Goal: Information Seeking & Learning: Find specific fact

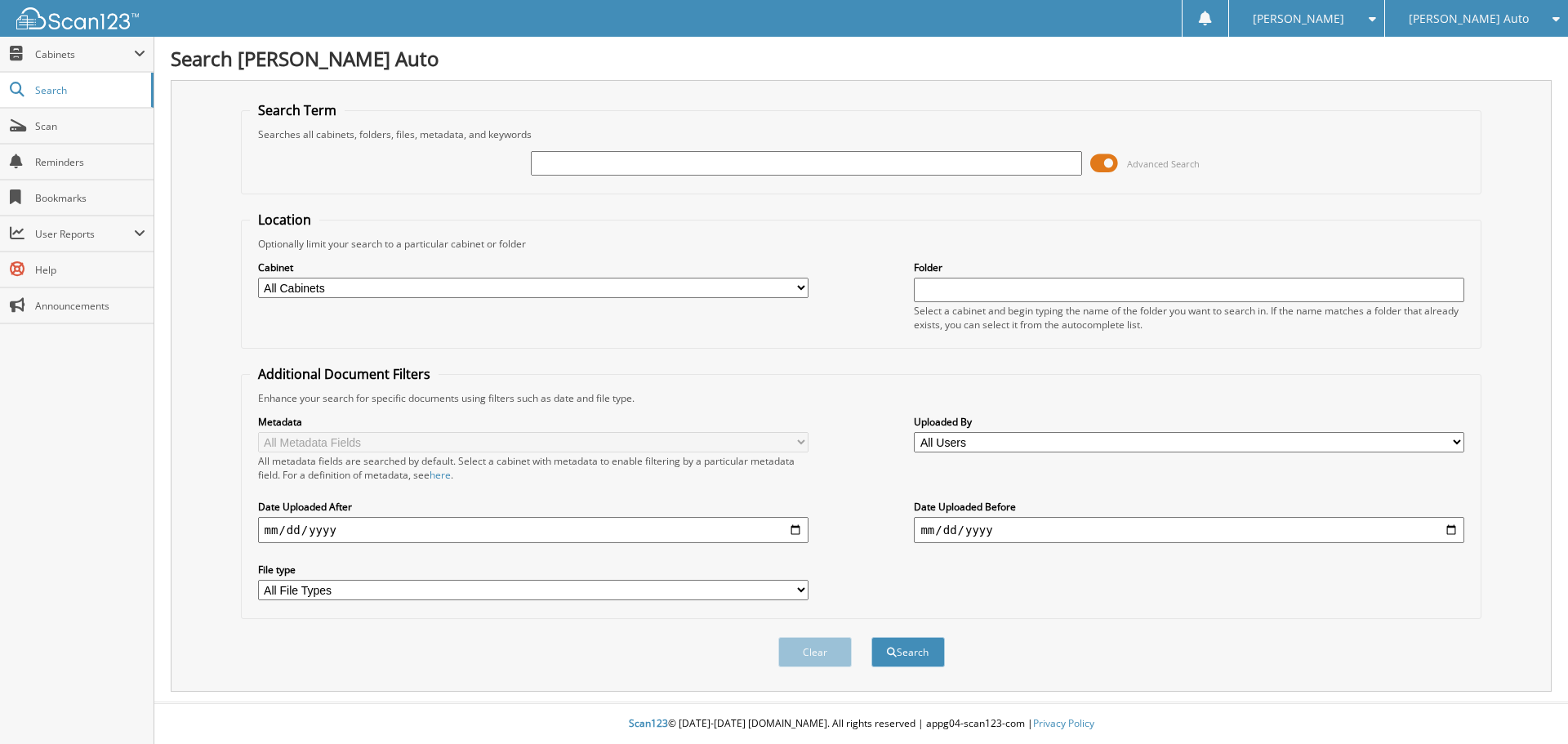
click at [869, 167] on input "text" at bounding box center [806, 163] width 551 height 25
type input "1t25605"
click at [871, 637] on button "Search" at bounding box center [908, 652] width 73 height 31
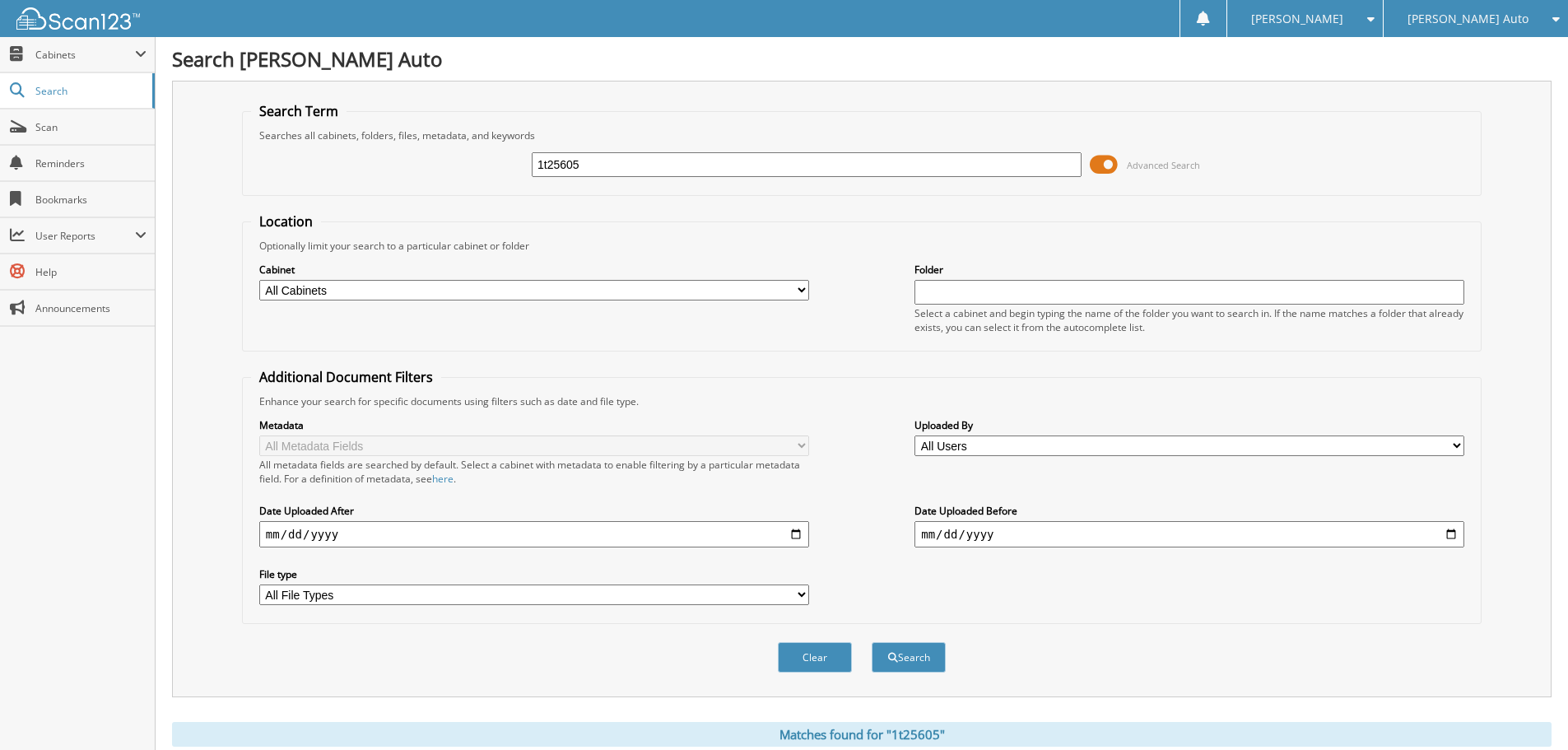
click at [1105, 165] on span at bounding box center [1104, 164] width 28 height 25
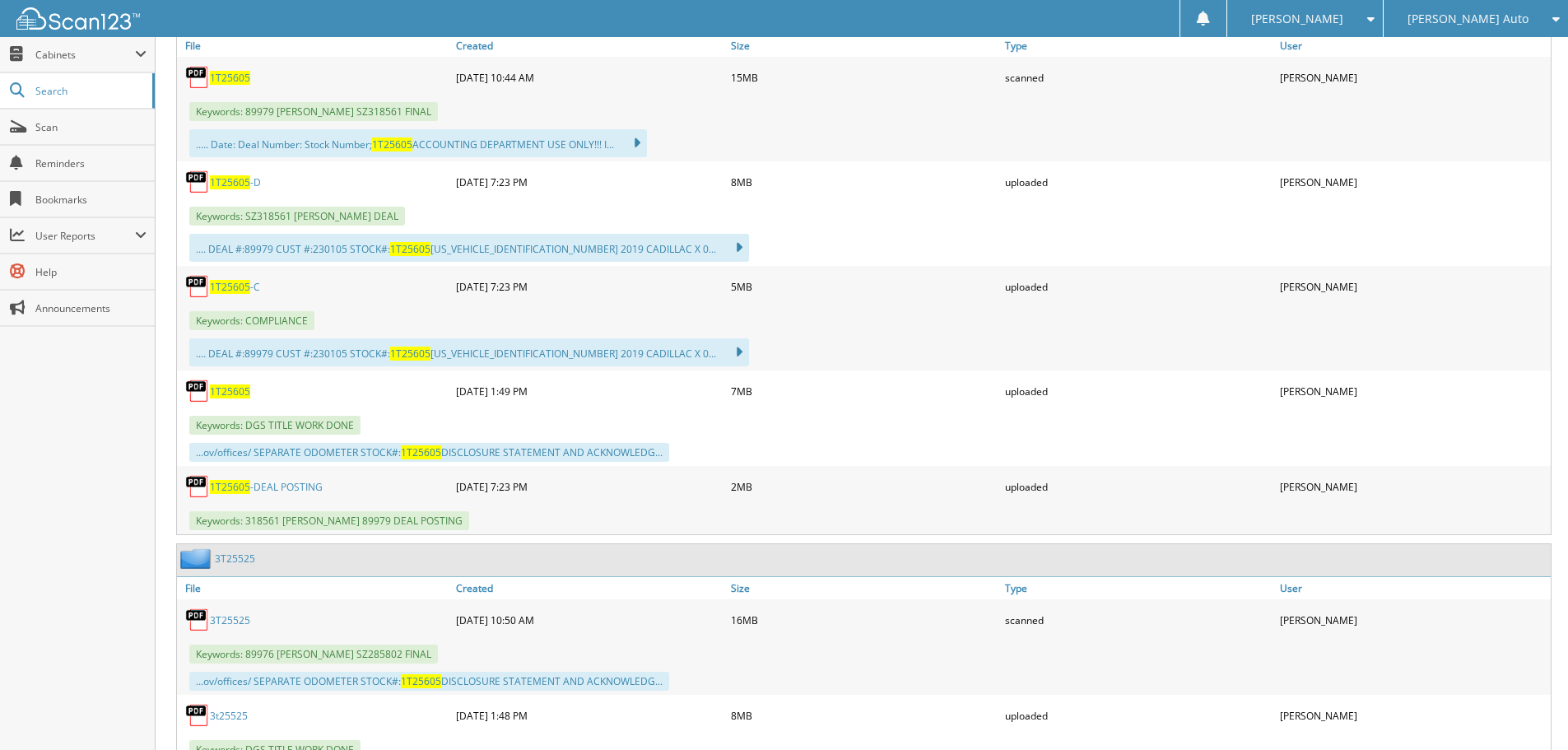
scroll to position [412, 0]
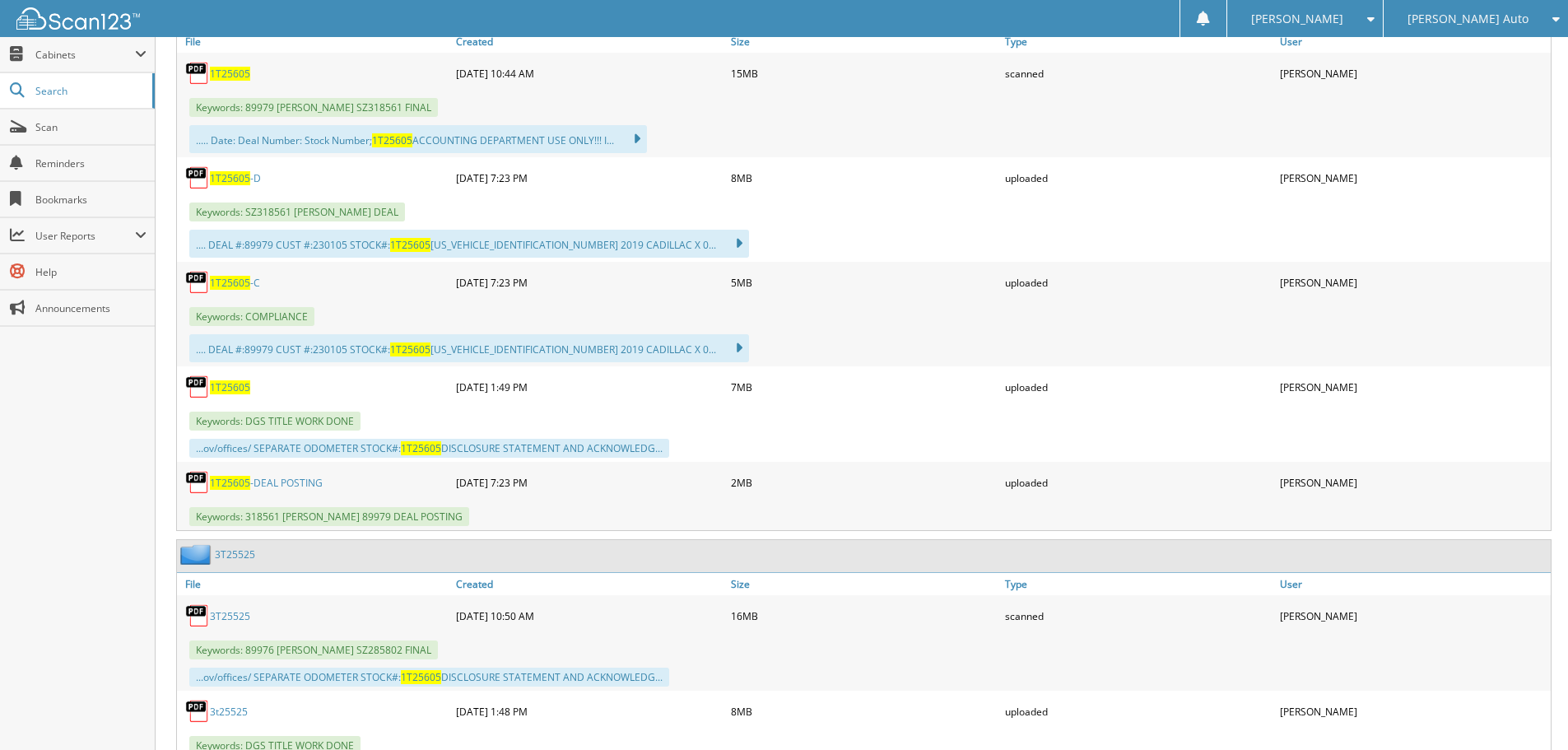
click at [208, 389] on img at bounding box center [197, 387] width 25 height 25
click at [226, 387] on span "1T25605" at bounding box center [230, 387] width 41 height 14
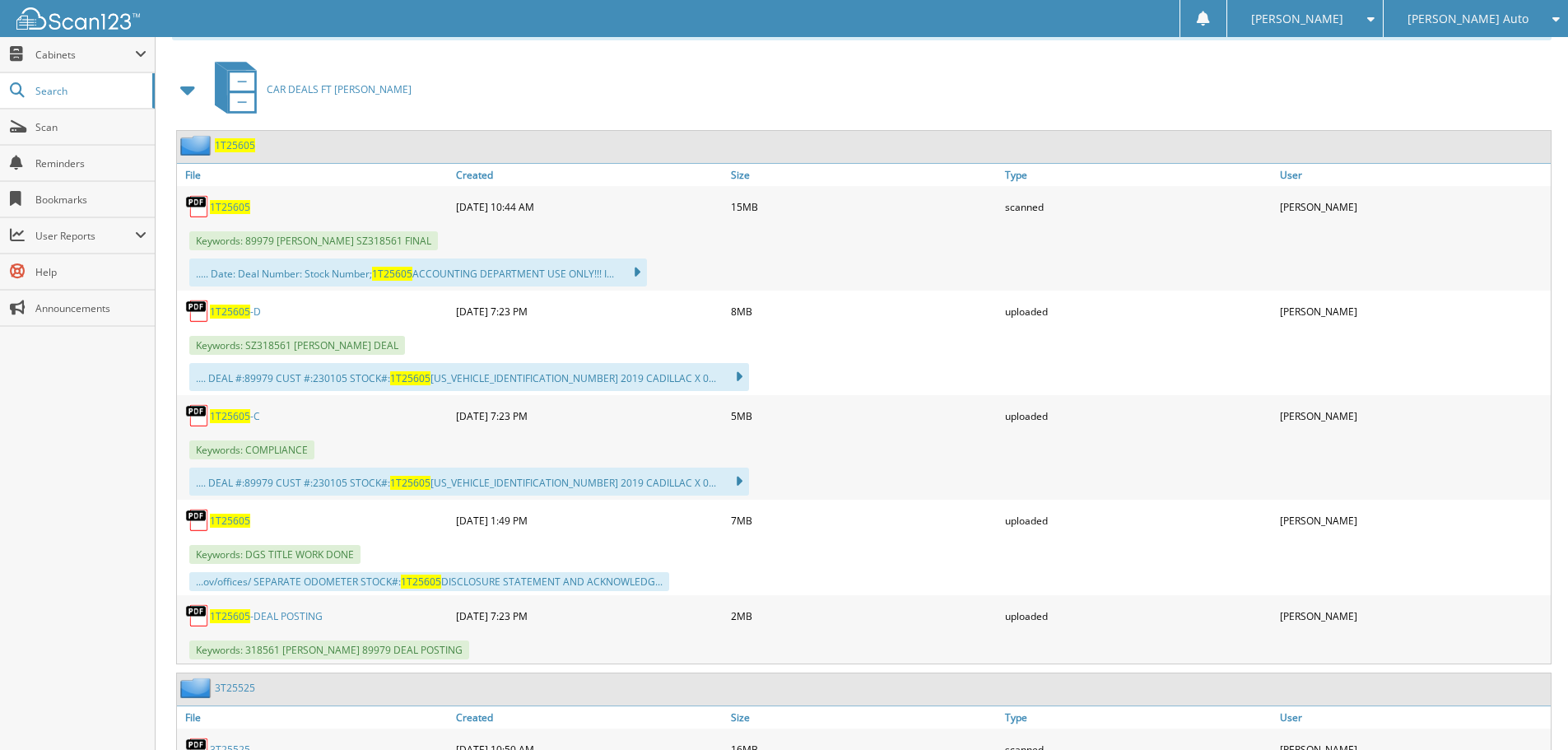
scroll to position [0, 0]
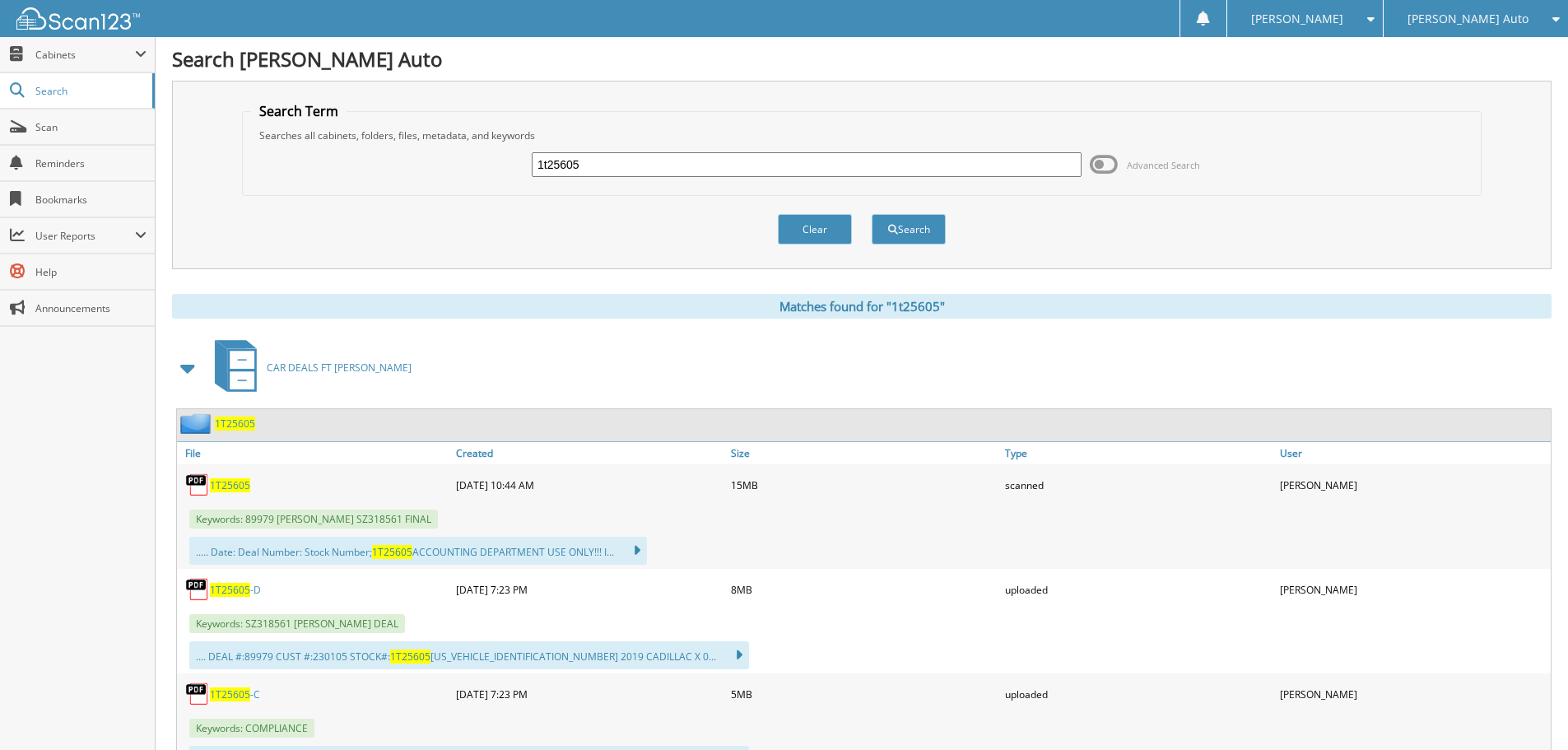
click at [547, 163] on input "1t25605" at bounding box center [806, 164] width 550 height 25
click at [591, 165] on input "1T25605" at bounding box center [806, 164] width 550 height 25
type input "1T25685"
click at [872, 214] on button "Search" at bounding box center [909, 229] width 74 height 31
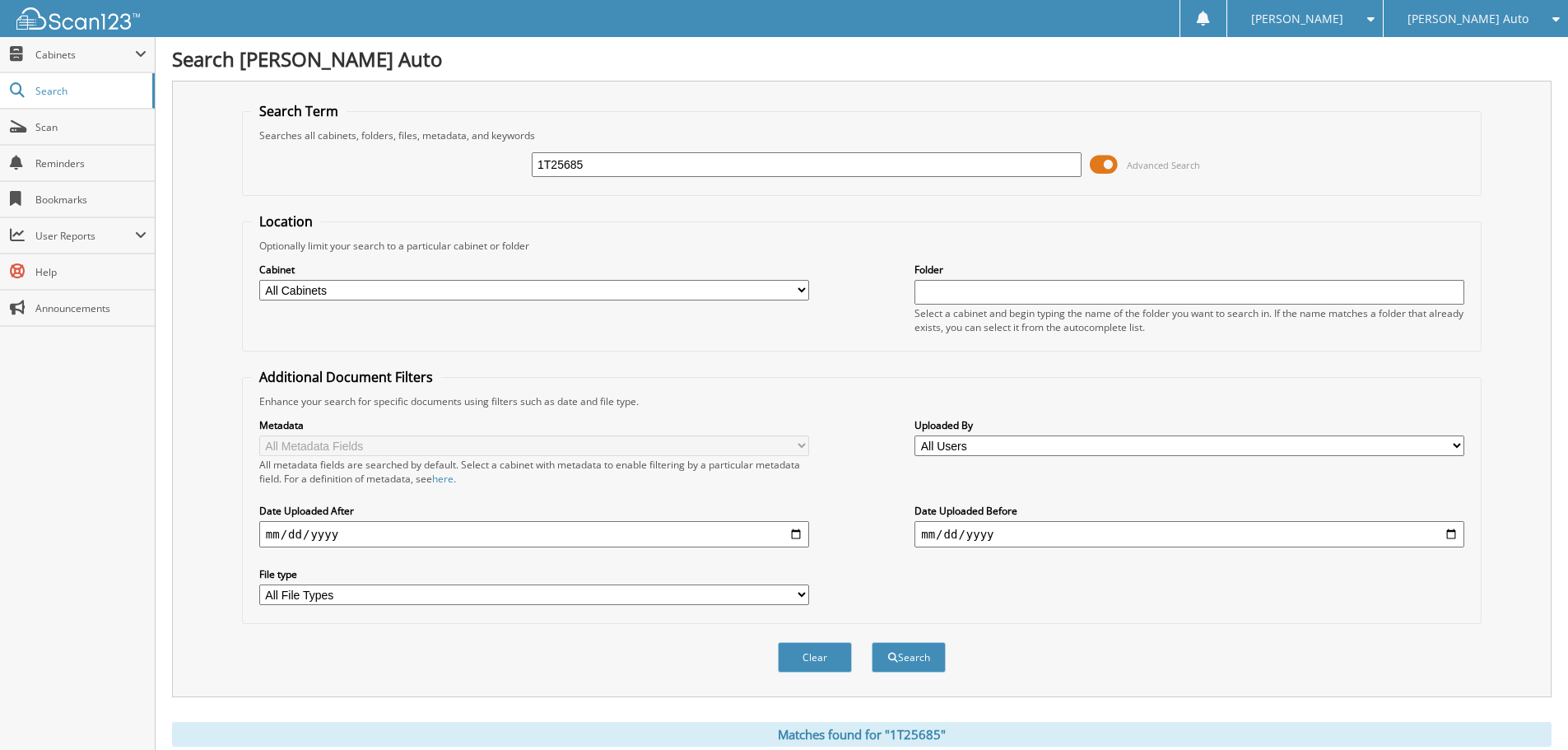
click at [1106, 165] on span at bounding box center [1104, 164] width 28 height 25
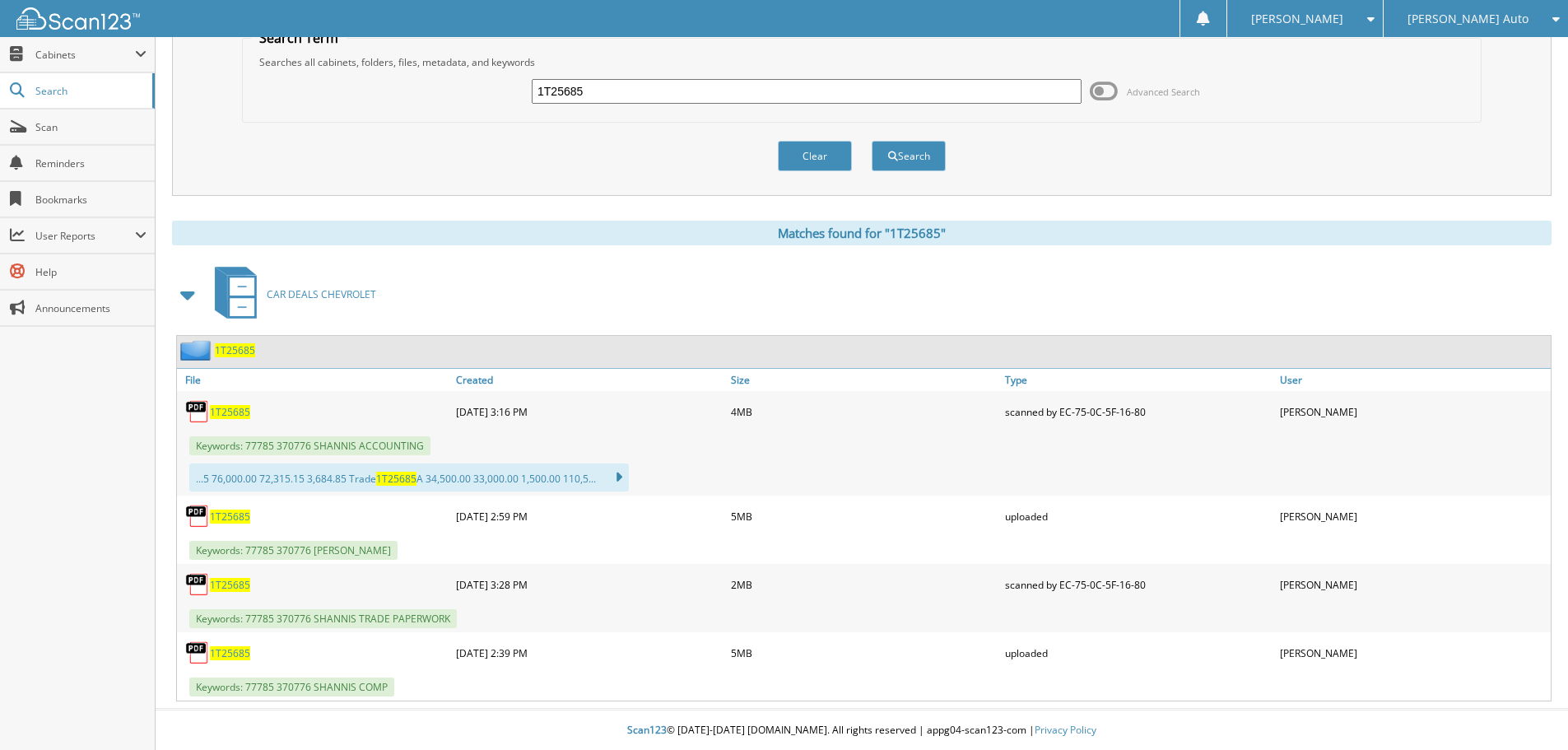
scroll to position [74, 0]
click at [227, 583] on span "1T25685" at bounding box center [230, 584] width 41 height 14
click at [1130, 305] on div "CAR DEALS CHEVROLET" at bounding box center [861, 292] width 1379 height 65
click at [244, 412] on span "1T25685" at bounding box center [230, 411] width 41 height 14
click at [658, 90] on input "1T25685" at bounding box center [806, 91] width 550 height 25
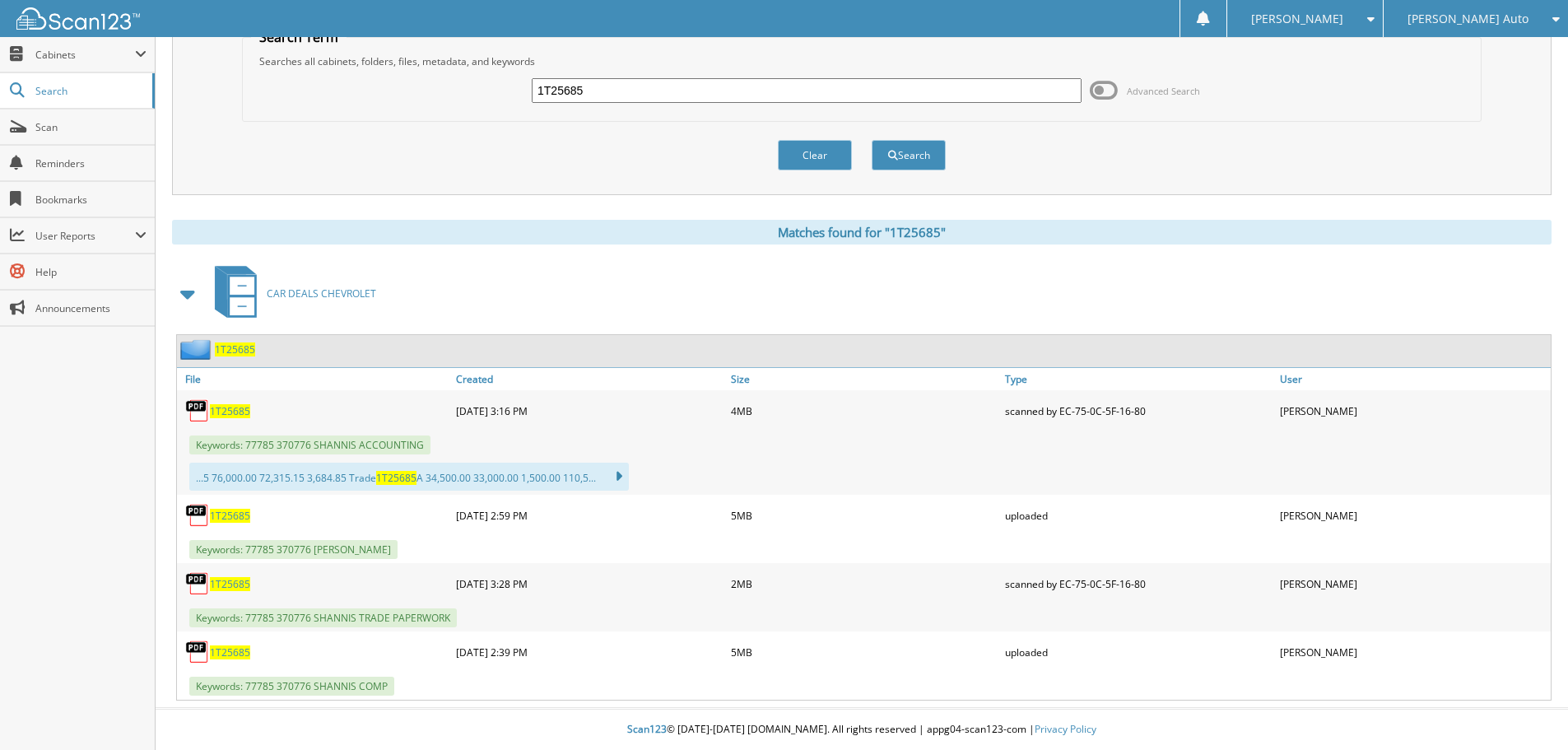
click at [658, 90] on input "1T25685" at bounding box center [806, 91] width 550 height 25
type input "2S25883"
click at [872, 140] on button "Search" at bounding box center [909, 155] width 74 height 31
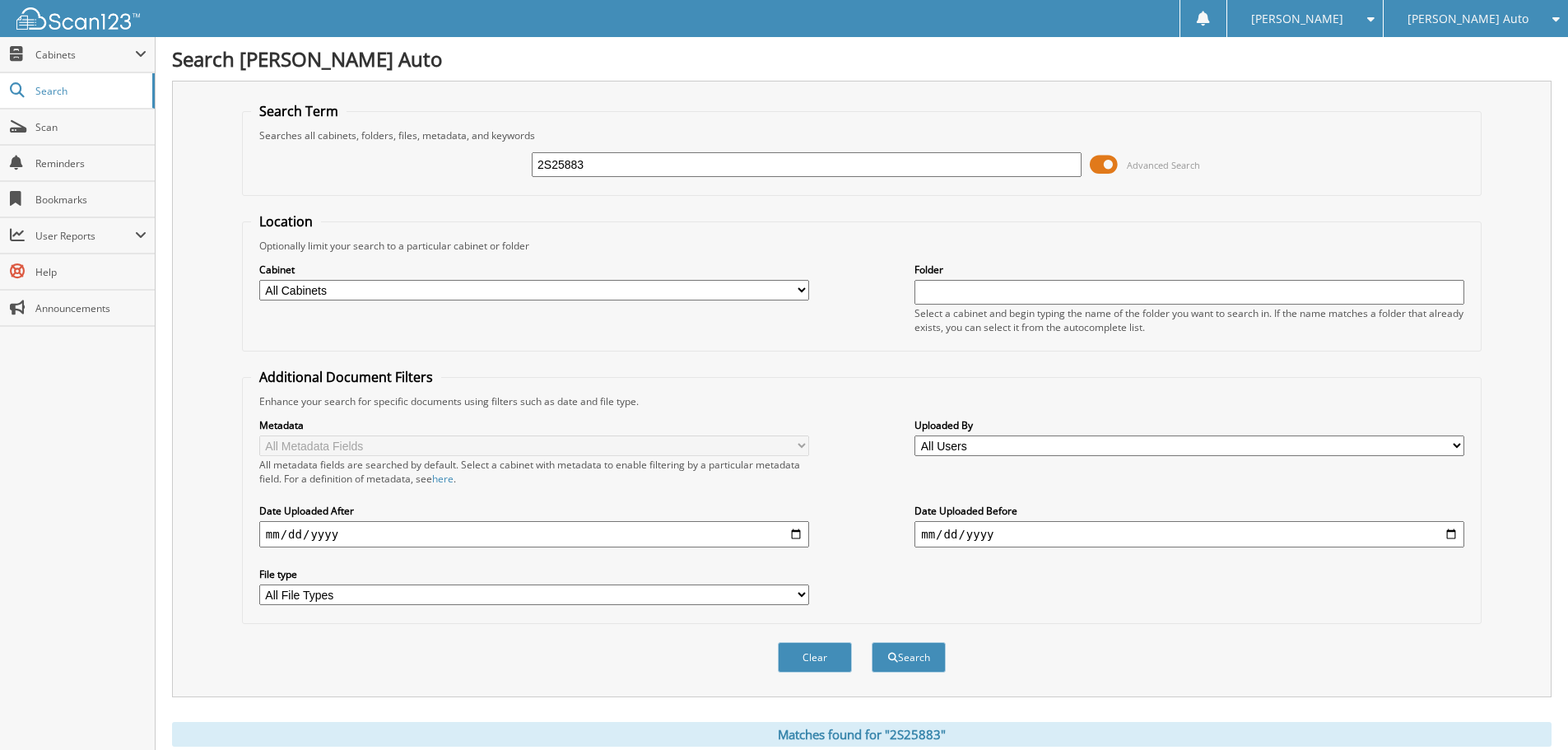
click at [1109, 168] on span at bounding box center [1104, 164] width 28 height 25
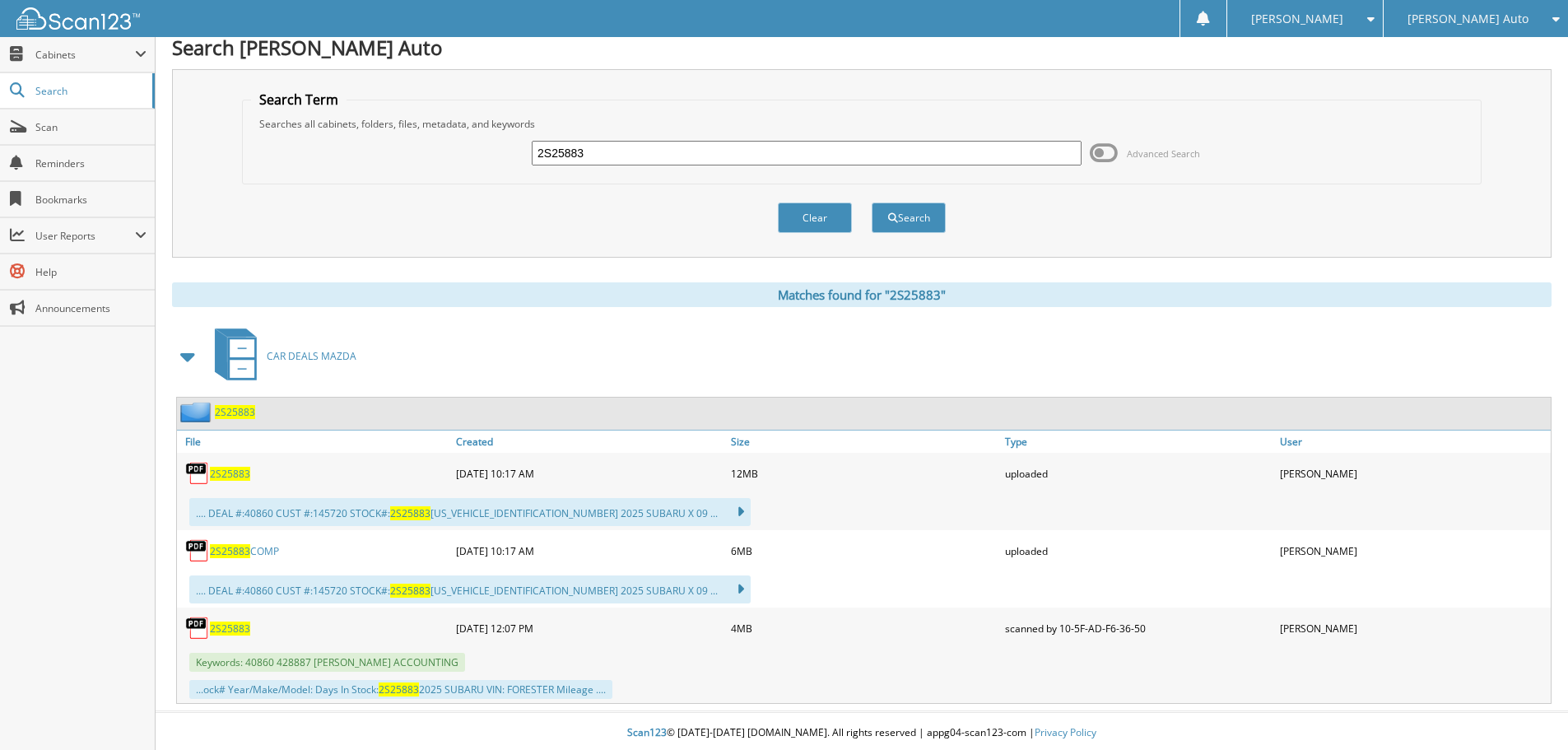
scroll to position [15, 0]
